Goal: Transaction & Acquisition: Purchase product/service

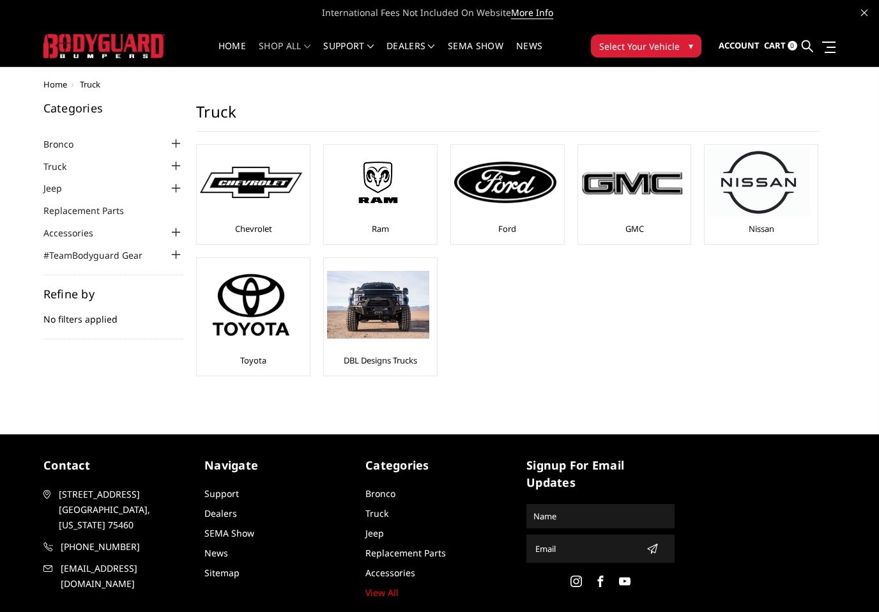
click at [378, 193] on img at bounding box center [378, 181] width 102 height 57
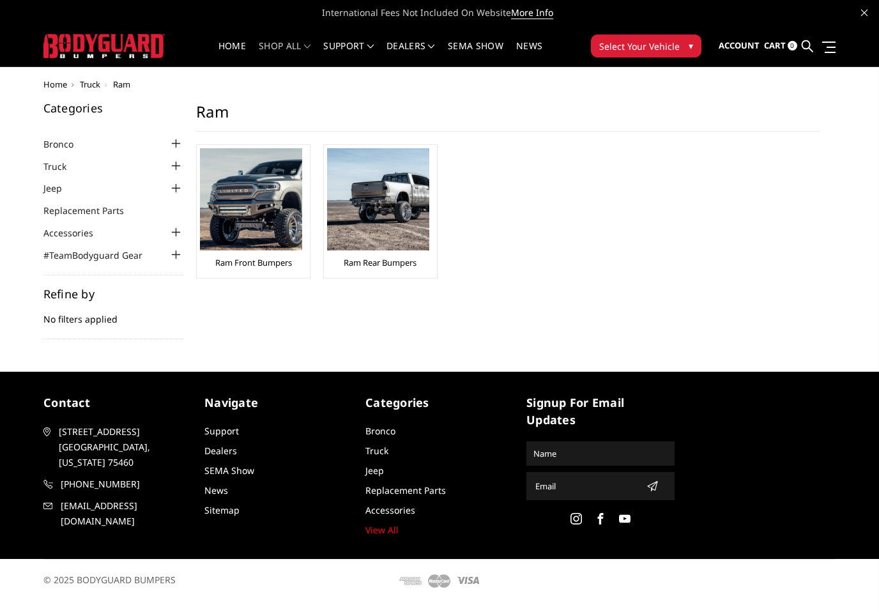
click at [236, 208] on img at bounding box center [251, 199] width 102 height 102
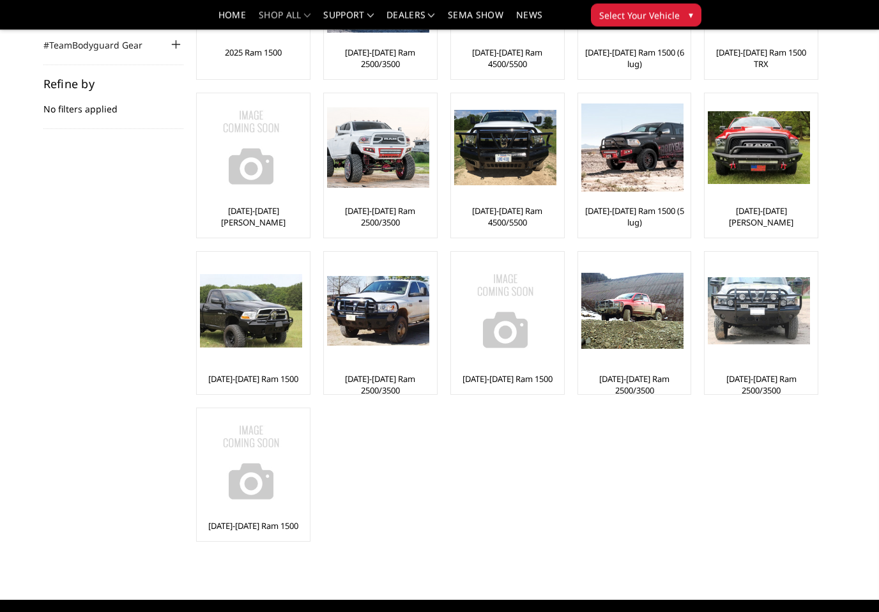
scroll to position [172, 0]
click at [369, 312] on img at bounding box center [378, 311] width 102 height 70
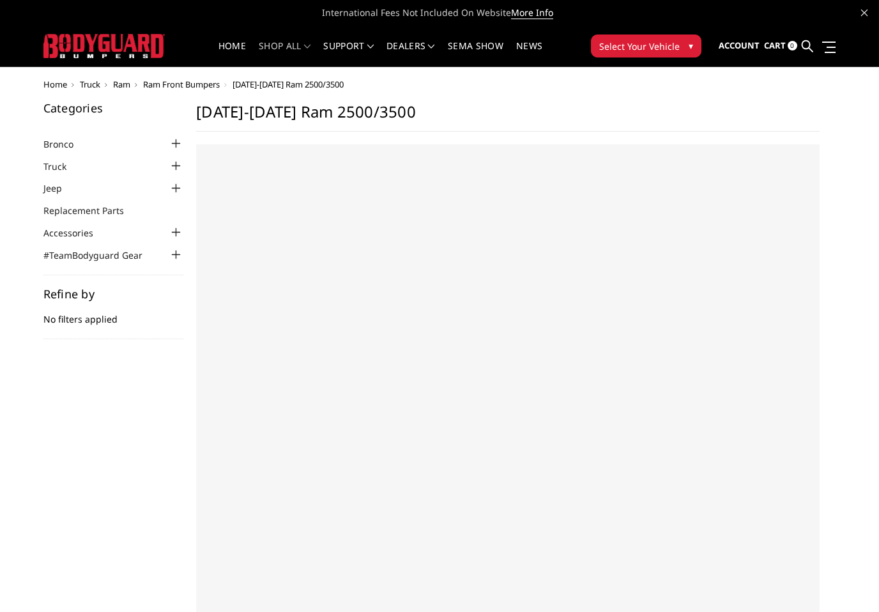
select select "US"
